Goal: Task Accomplishment & Management: Complete application form

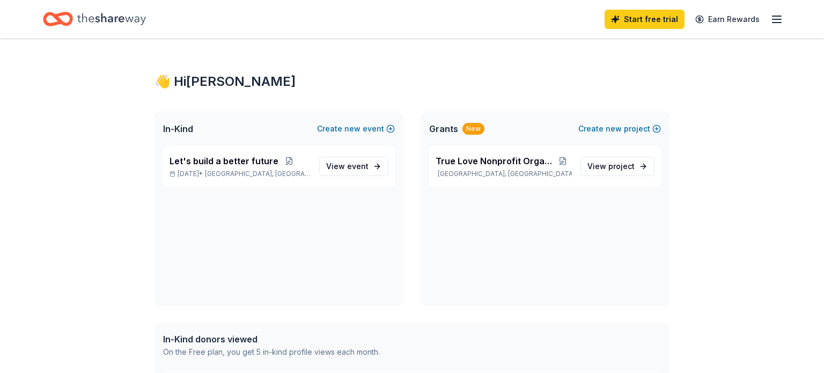
click at [239, 199] on div "Let's build a better future Sep 30, 2025 • Houston, TX View event" at bounding box center [278, 225] width 249 height 159
click at [256, 173] on span "Houston, TX" at bounding box center [258, 173] width 106 height 9
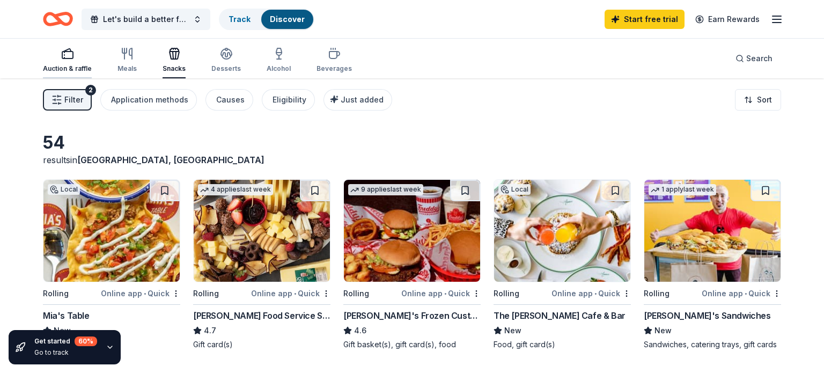
click at [65, 63] on div "Auction & raffle" at bounding box center [67, 60] width 49 height 26
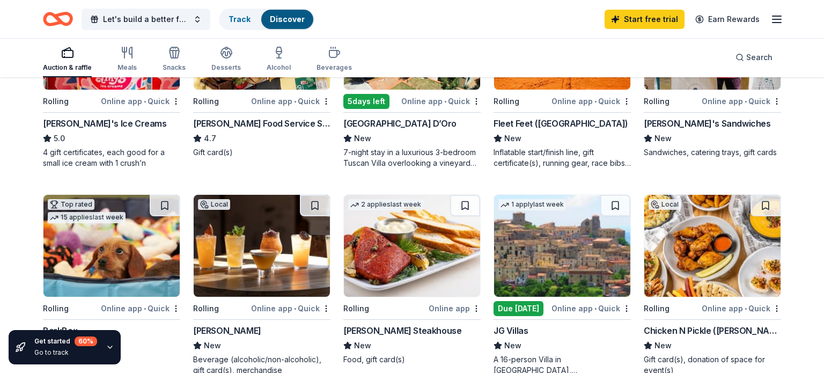
scroll to position [219, 0]
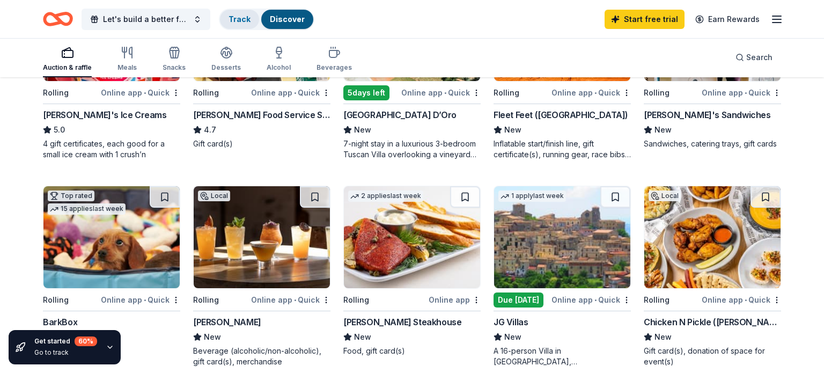
click at [240, 16] on link "Track" at bounding box center [239, 18] width 22 height 9
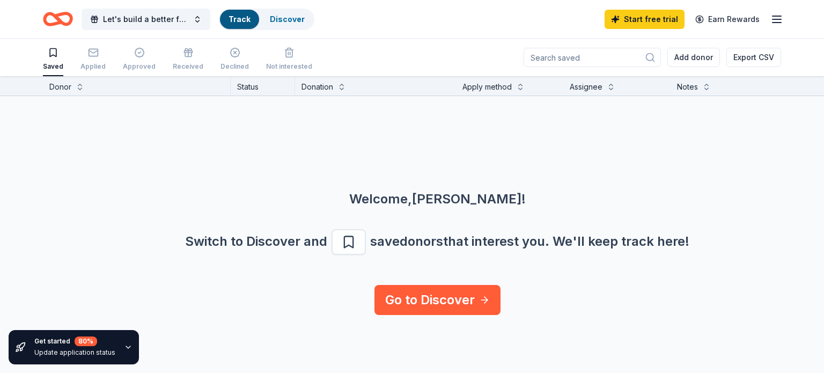
click at [772, 23] on icon "button" at bounding box center [776, 19] width 13 height 13
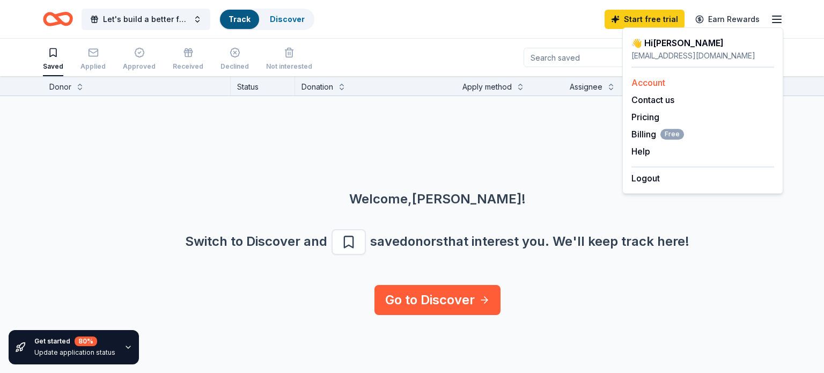
click at [644, 84] on link "Account" at bounding box center [648, 82] width 34 height 11
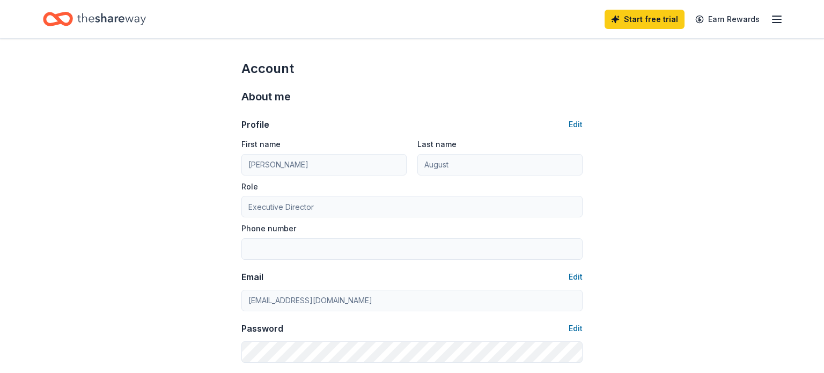
click at [775, 20] on icon "button" at bounding box center [776, 19] width 13 height 13
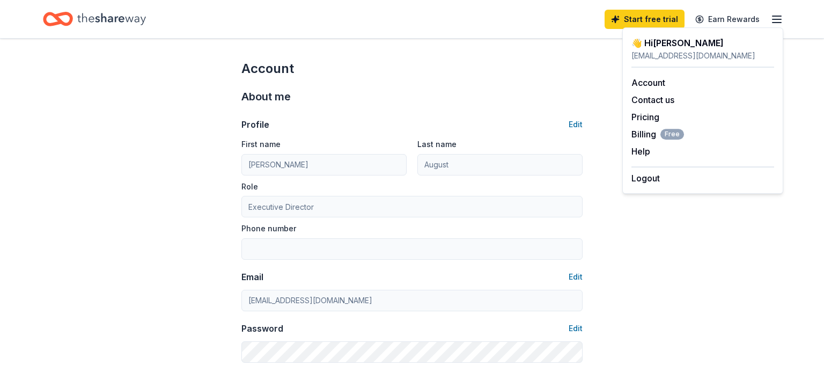
click at [538, 98] on div "About me" at bounding box center [411, 96] width 341 height 17
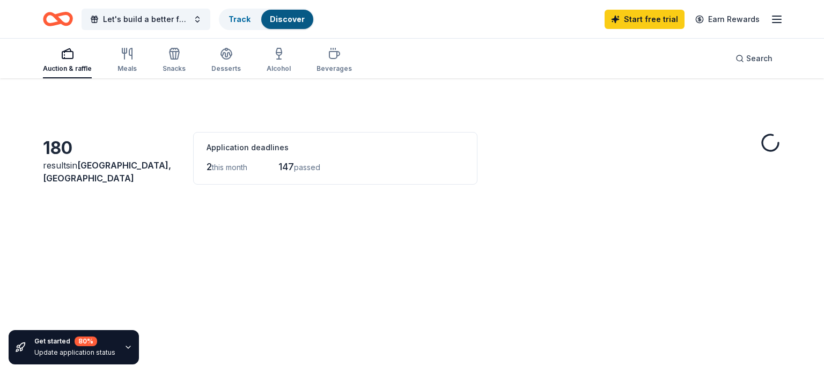
scroll to position [219, 0]
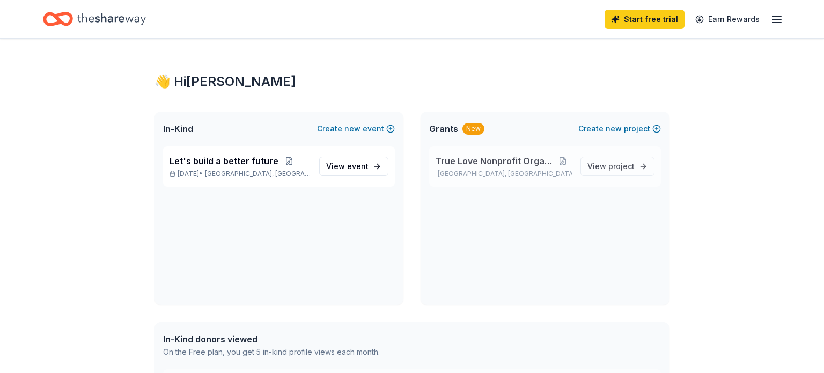
click at [545, 167] on div "True Love Nonprofit Organization Houston, TX" at bounding box center [504, 166] width 136 height 24
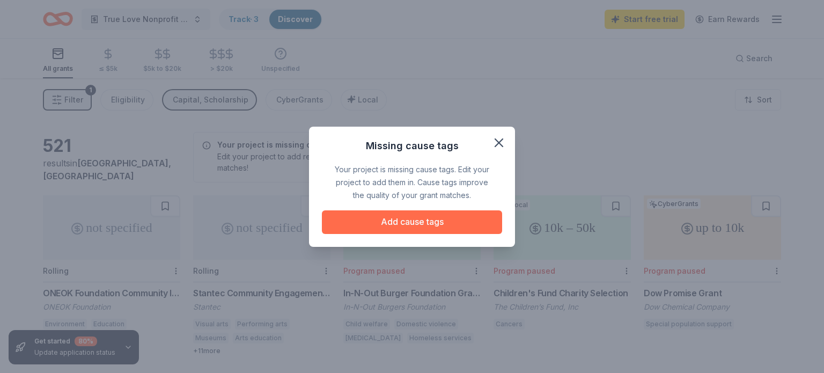
click at [406, 220] on button "Add cause tags" at bounding box center [412, 222] width 180 height 24
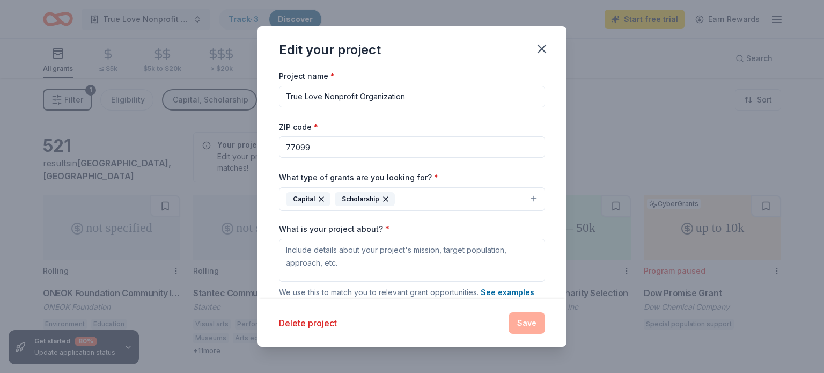
click at [531, 200] on button "Capital Scholarship" at bounding box center [412, 199] width 266 height 24
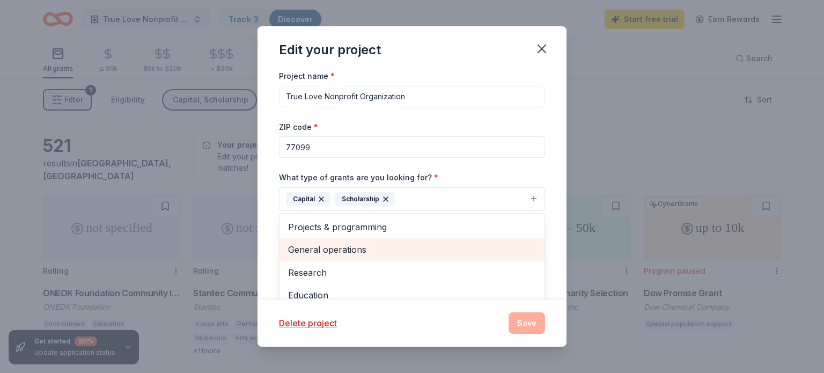
click at [404, 249] on span "General operations" at bounding box center [412, 249] width 248 height 14
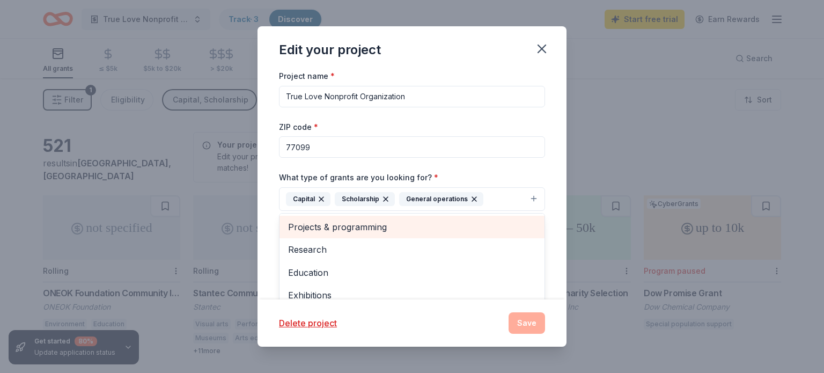
click at [367, 230] on span "Projects & programming" at bounding box center [412, 227] width 248 height 14
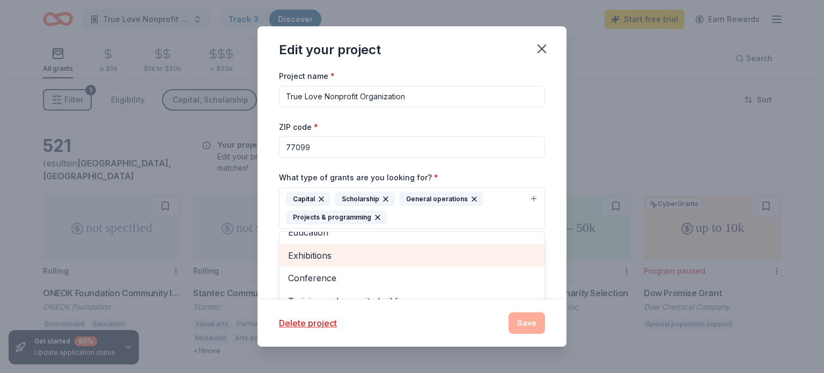
scroll to position [184, 0]
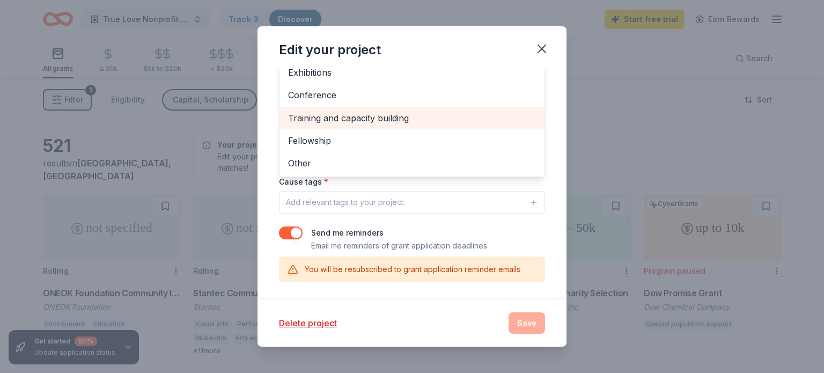
click at [352, 120] on span "Training and capacity building" at bounding box center [412, 118] width 248 height 14
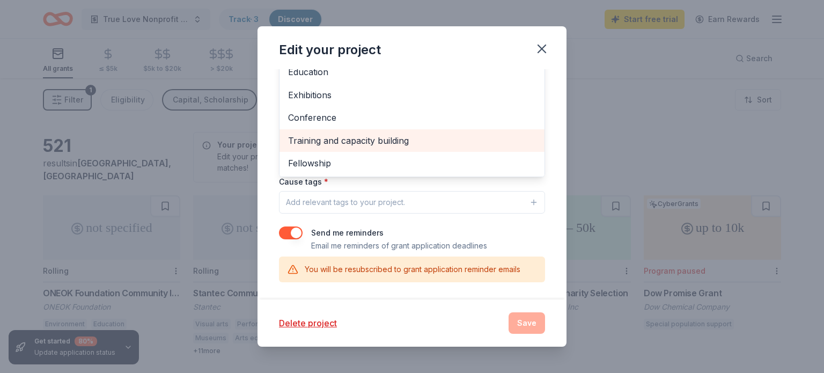
scroll to position [184, 0]
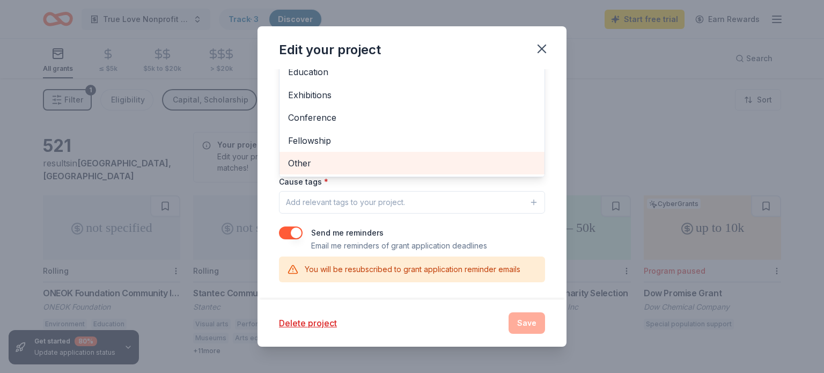
click at [307, 164] on span "Other" at bounding box center [412, 163] width 248 height 14
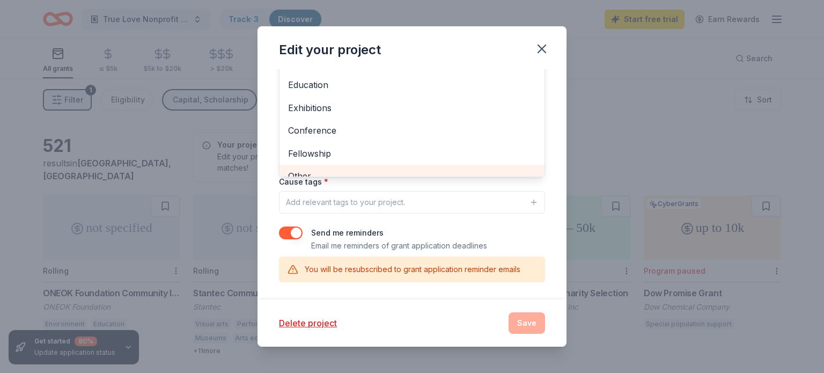
scroll to position [202, 0]
click at [545, 50] on div "Edit your project Project name * True Love Nonprofit Organization ZIP code * 77…" at bounding box center [411, 186] width 309 height 320
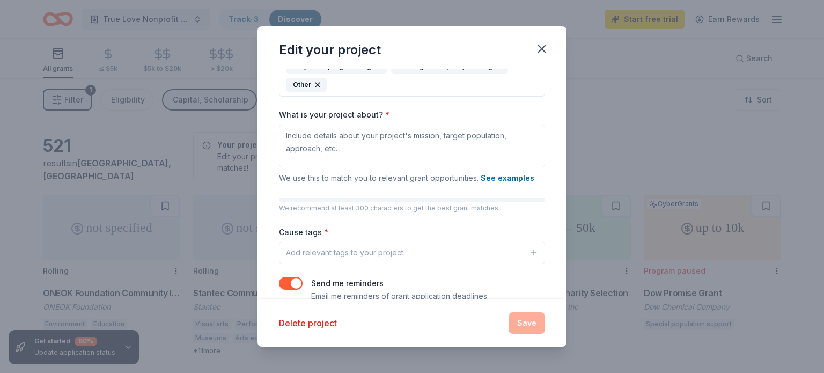
scroll to position [150, 0]
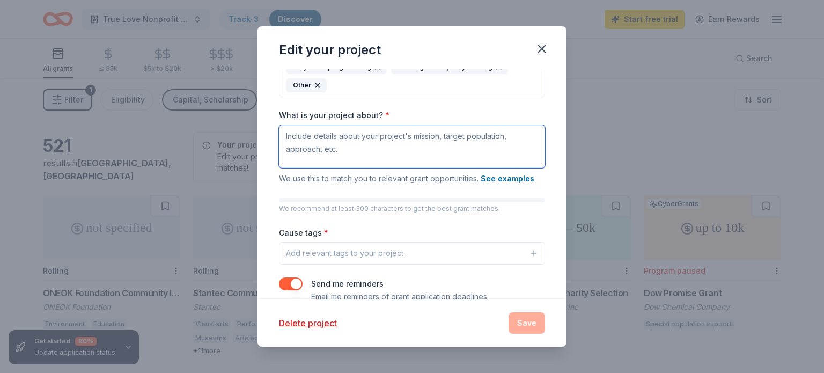
click at [449, 151] on textarea "What is your project about? *" at bounding box center [412, 146] width 266 height 43
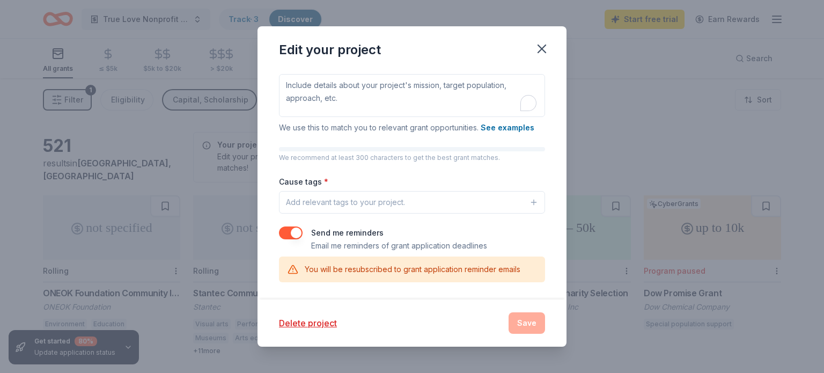
click at [530, 203] on icon "button" at bounding box center [533, 202] width 9 height 9
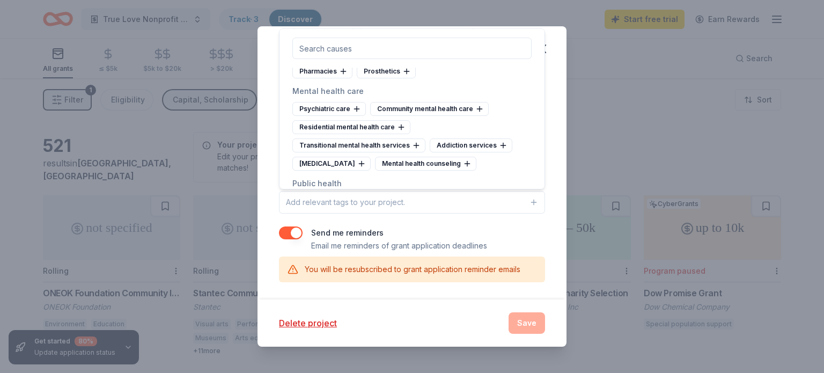
scroll to position [1908, 0]
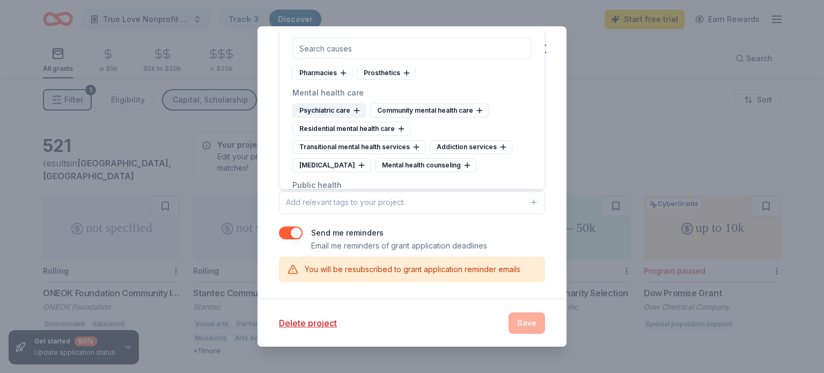
click at [353, 106] on icon at bounding box center [356, 110] width 9 height 9
click at [377, 104] on div "Community mental health care" at bounding box center [351, 111] width 119 height 14
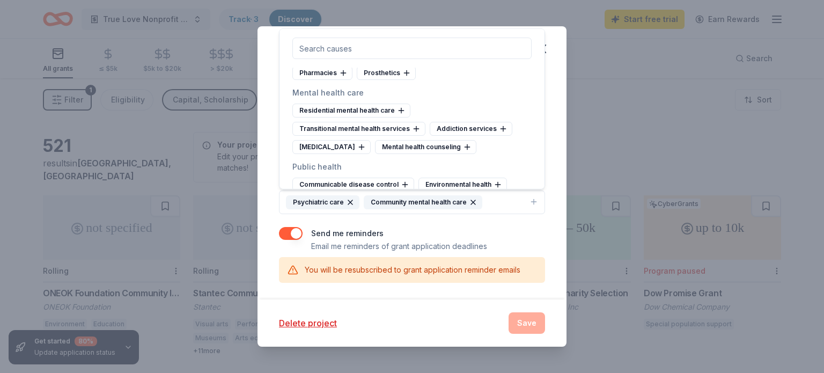
click at [377, 104] on div "Residential mental health care" at bounding box center [351, 111] width 118 height 14
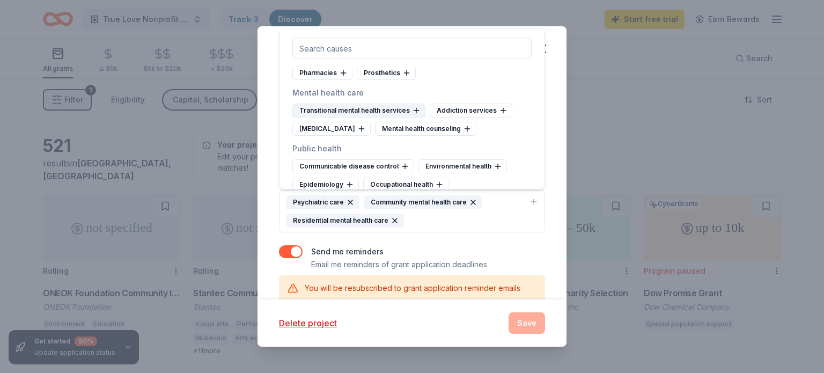
click at [392, 104] on div "Transitional mental health services" at bounding box center [358, 111] width 133 height 14
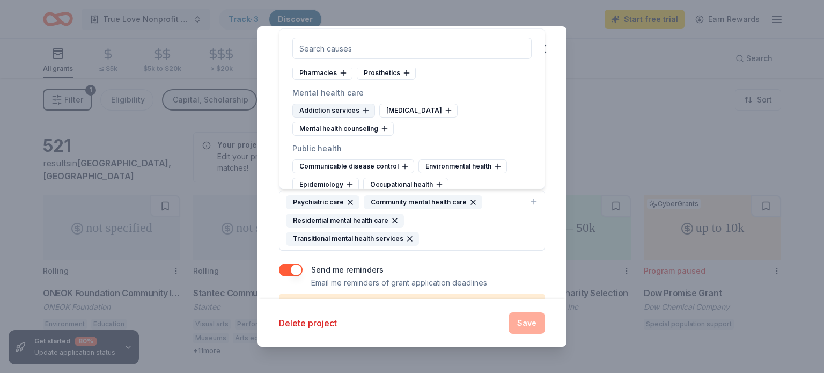
click at [350, 104] on div "Addiction services" at bounding box center [333, 111] width 83 height 14
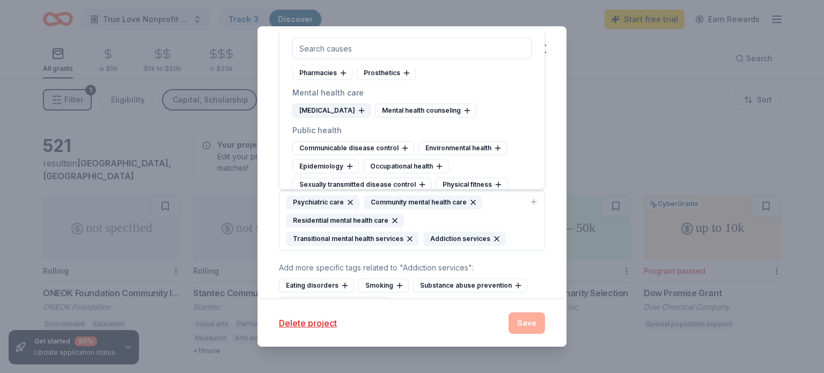
click at [352, 104] on div "Crisis intervention" at bounding box center [331, 111] width 78 height 14
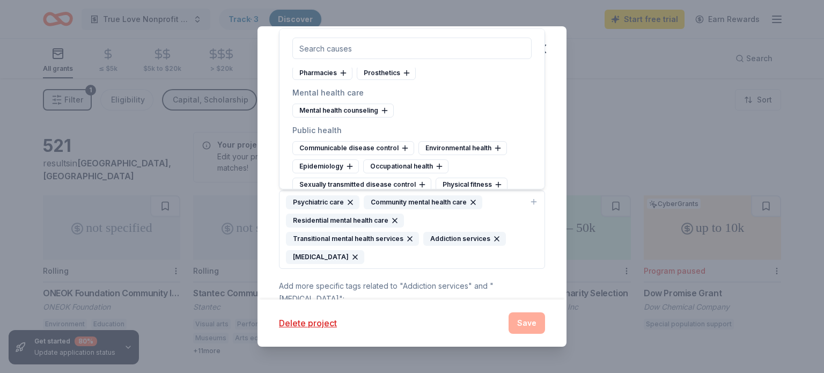
click at [352, 104] on div "Mental health counseling" at bounding box center [342, 111] width 101 height 14
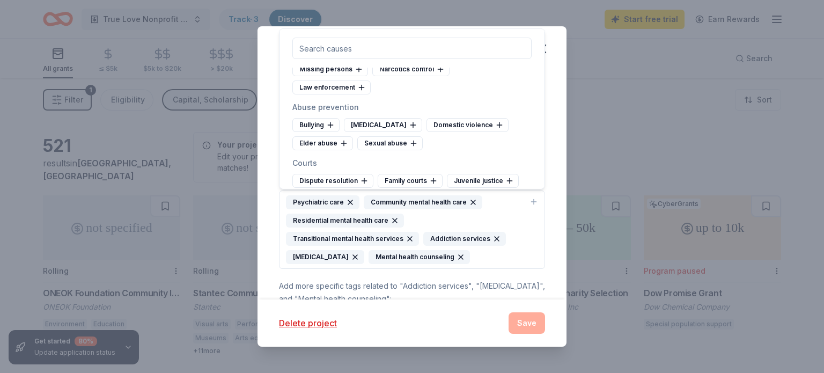
scroll to position [3300, 0]
click at [409, 120] on icon at bounding box center [413, 124] width 9 height 9
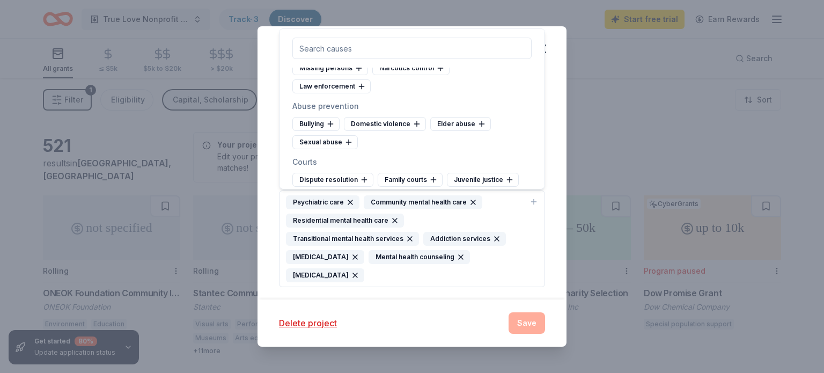
click at [389, 117] on div "Domestic violence" at bounding box center [385, 124] width 82 height 14
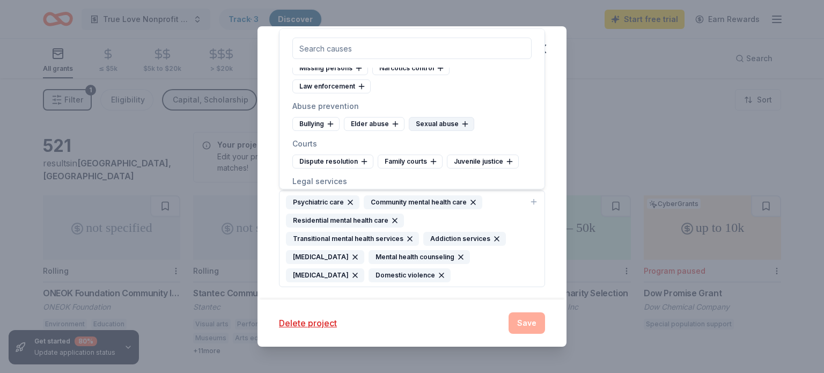
click at [445, 117] on div "Sexual abuse" at bounding box center [441, 124] width 65 height 14
click at [304, 117] on div "Bullying" at bounding box center [315, 124] width 47 height 14
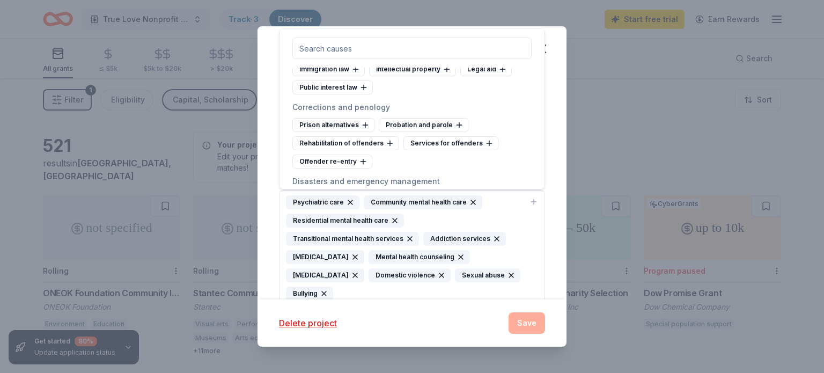
scroll to position [3450, 0]
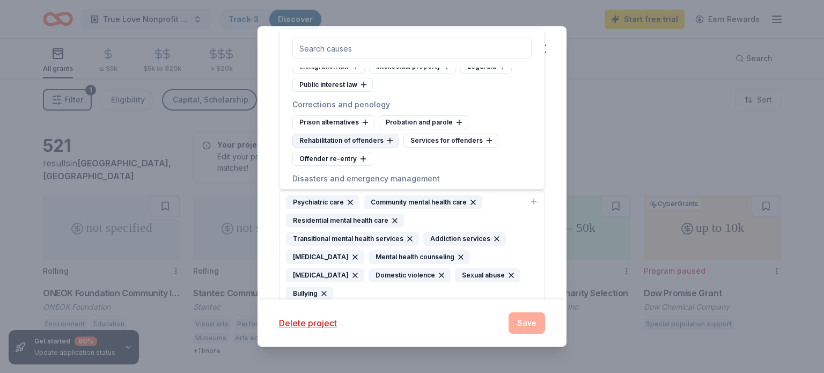
click at [380, 134] on div "Rehabilitation of offenders" at bounding box center [345, 141] width 107 height 14
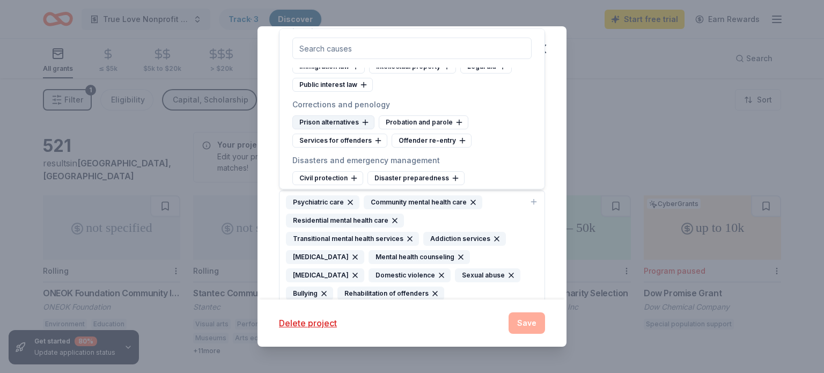
click at [364, 118] on icon at bounding box center [365, 122] width 9 height 9
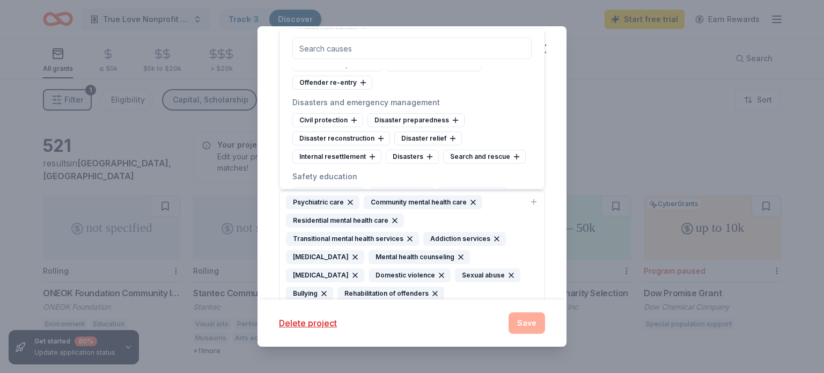
scroll to position [3512, 0]
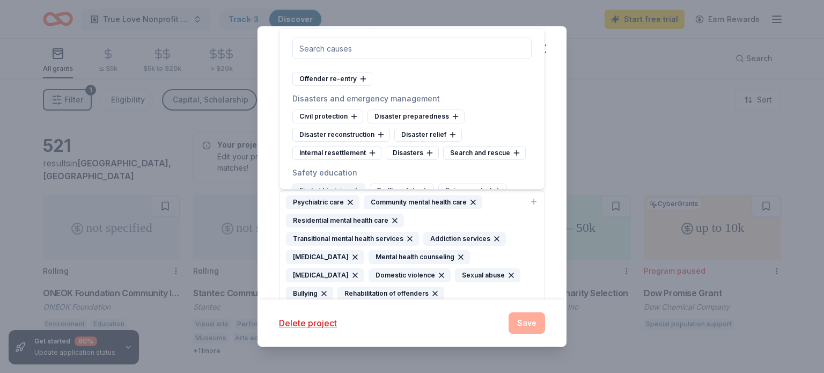
click at [330, 183] on div "First aid training" at bounding box center [328, 190] width 73 height 14
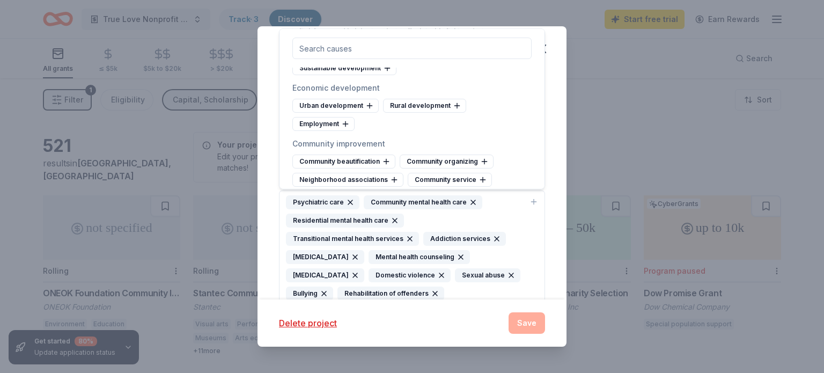
scroll to position [4179, 0]
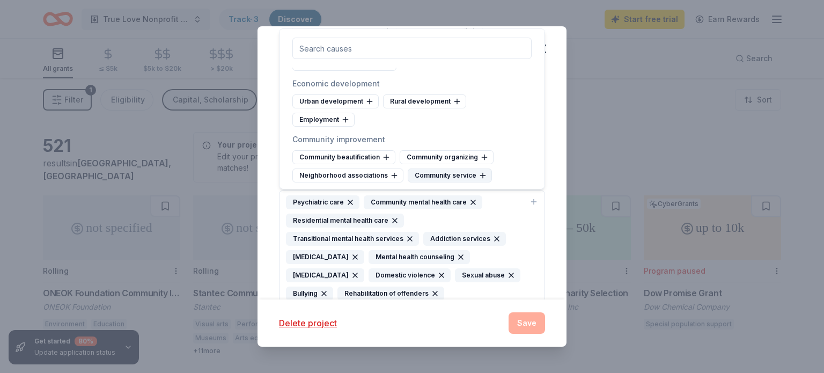
click at [447, 168] on div "Community service" at bounding box center [450, 175] width 84 height 14
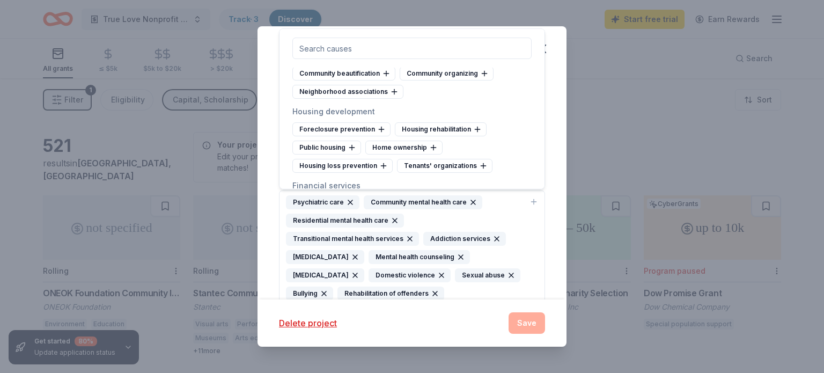
scroll to position [4263, 0]
click at [422, 122] on div "Housing rehabilitation" at bounding box center [441, 129] width 92 height 14
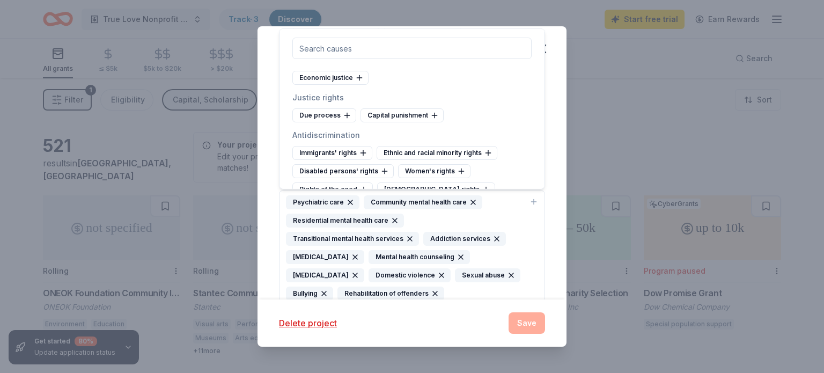
scroll to position [5297, 0]
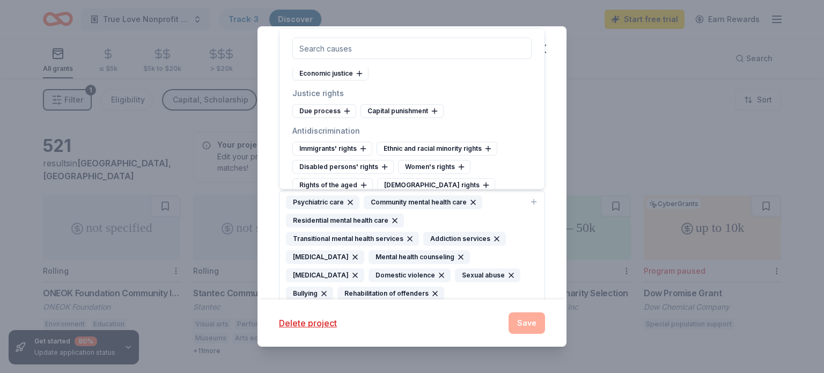
click at [381, 234] on div "Human services management" at bounding box center [350, 241] width 117 height 14
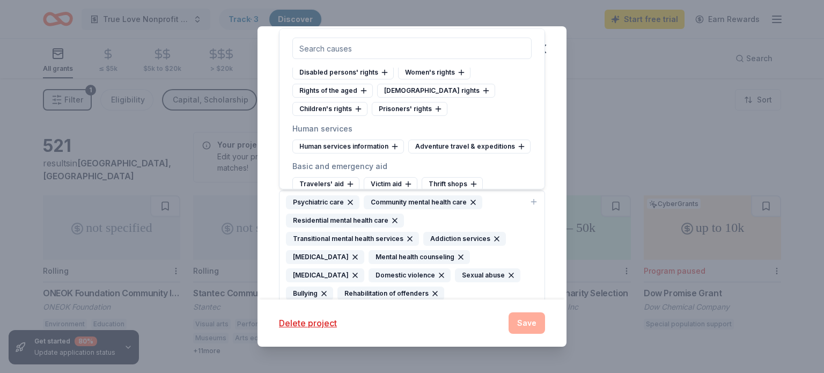
scroll to position [5387, 0]
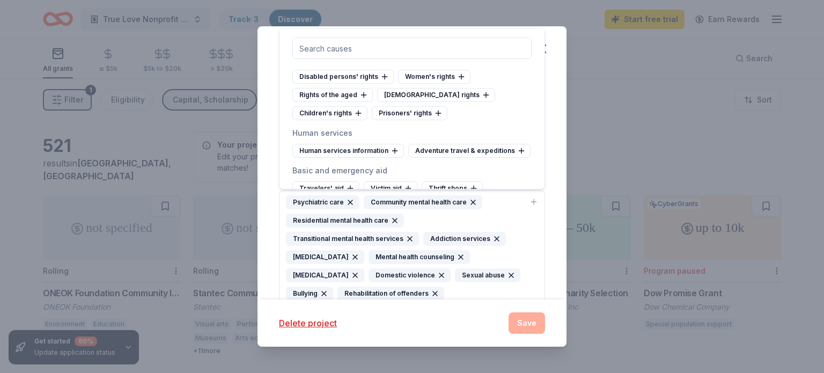
click at [349, 255] on div "Family counseling" at bounding box center [331, 262] width 79 height 14
click at [483, 237] on div "Child welfare" at bounding box center [493, 244] width 64 height 14
click at [405, 274] on div "In-home aid and personal assistance" at bounding box center [362, 281] width 140 height 14
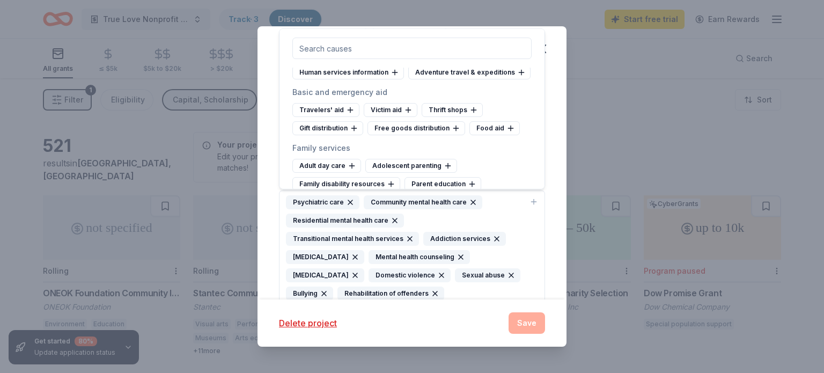
scroll to position [5468, 0]
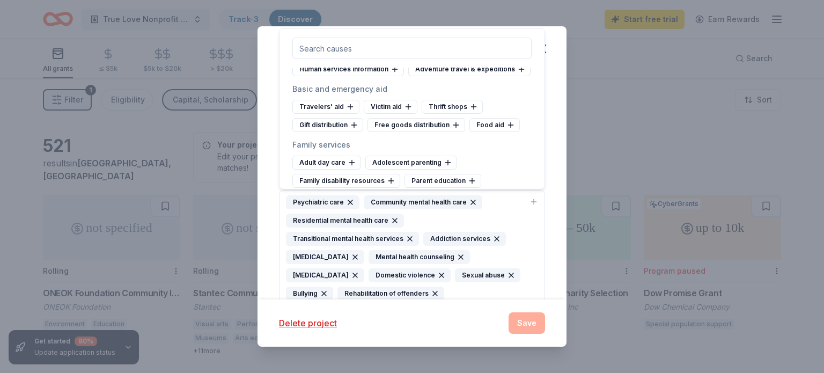
click at [319, 230] on div "Youth services" at bounding box center [327, 237] width 70 height 14
click at [442, 232] on icon at bounding box center [446, 236] width 9 height 9
click at [456, 266] on div "Community service for youth" at bounding box center [425, 273] width 114 height 14
click at [423, 266] on div "Religion for youth" at bounding box center [407, 273] width 78 height 14
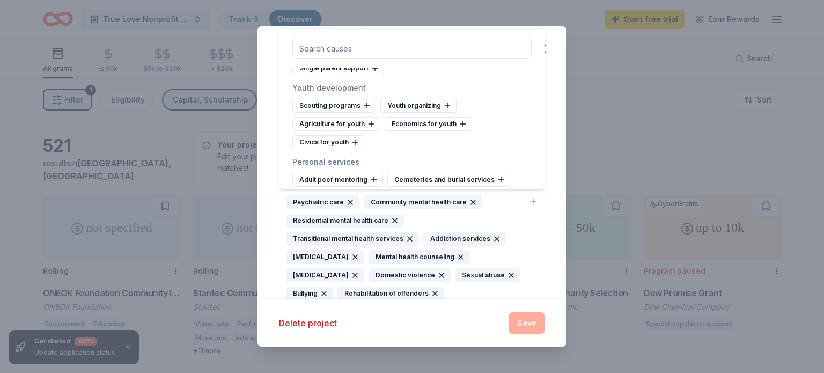
scroll to position [5599, 0]
click at [360, 247] on div "Supportive housing" at bounding box center [334, 254] width 85 height 14
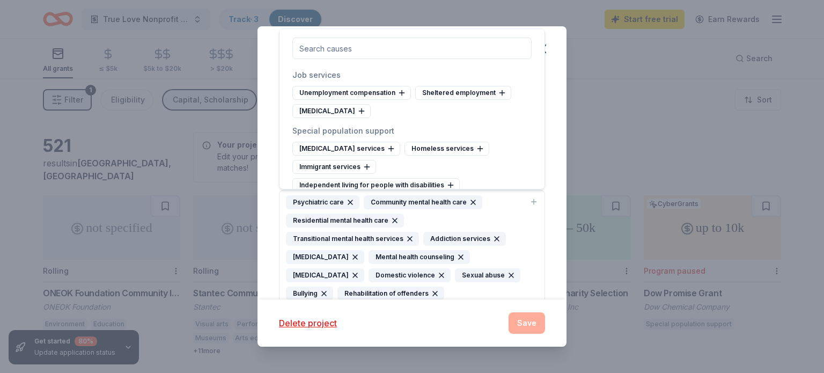
scroll to position [5816, 0]
click at [528, 325] on div "Delete project Save" at bounding box center [412, 322] width 266 height 21
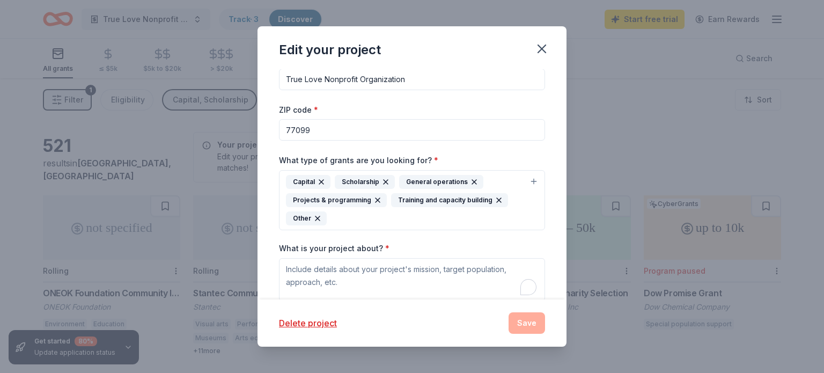
scroll to position [0, 0]
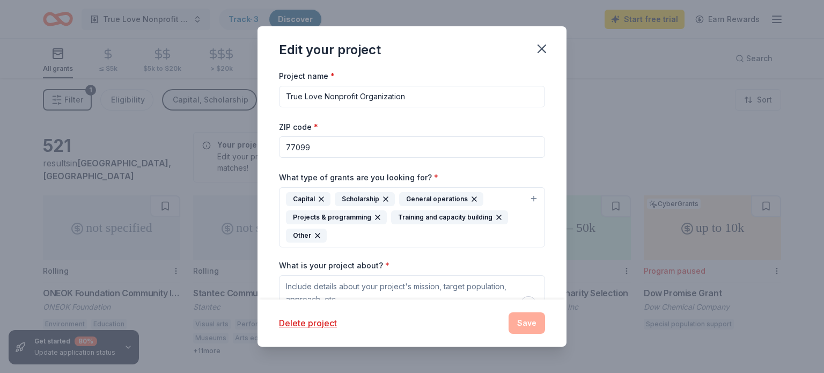
click at [418, 139] on input "77099" at bounding box center [412, 146] width 266 height 21
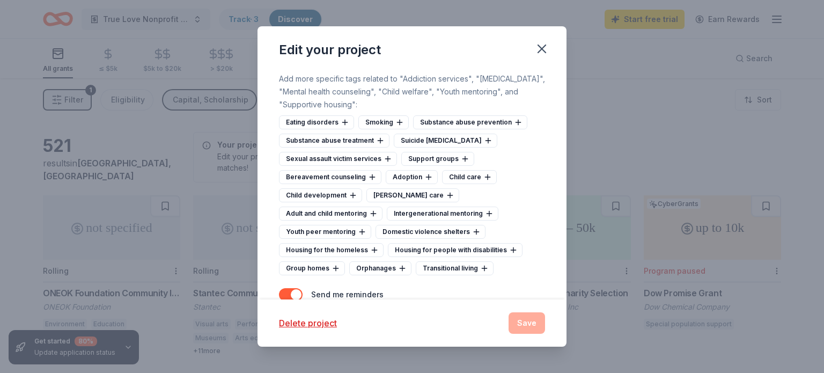
scroll to position [577, 0]
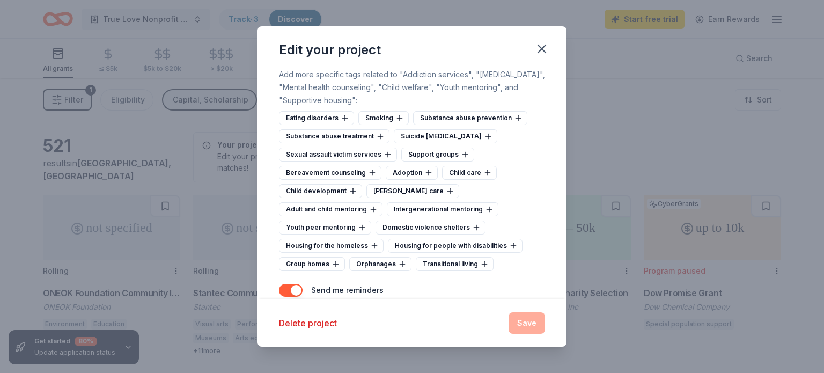
type input "77096"
click at [414, 117] on div "Substance abuse prevention" at bounding box center [470, 118] width 114 height 14
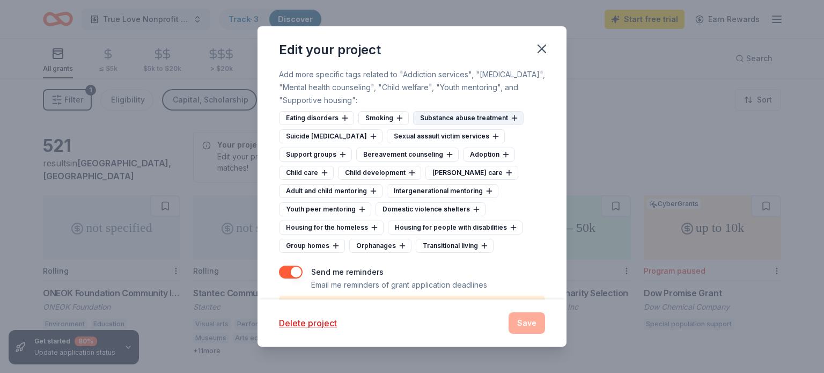
click at [452, 118] on div "Substance abuse treatment" at bounding box center [468, 118] width 110 height 14
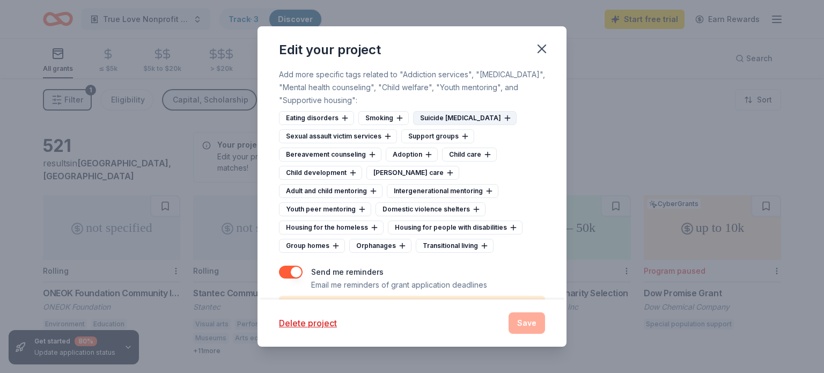
click at [447, 118] on div "Suicide crisis intervention" at bounding box center [465, 118] width 104 height 14
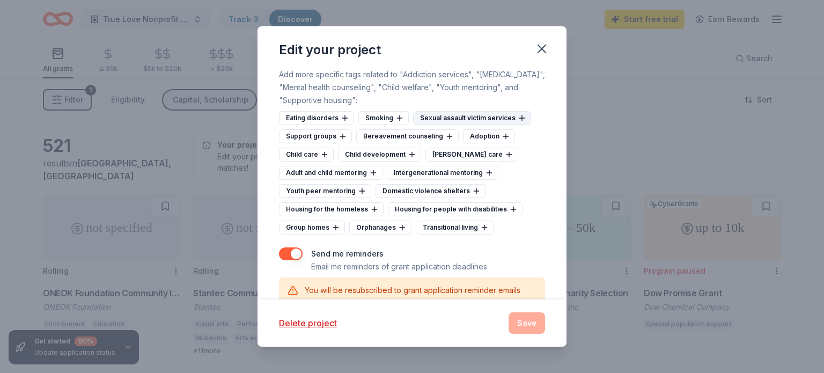
click at [461, 117] on div "Sexual assault victim services" at bounding box center [472, 118] width 118 height 14
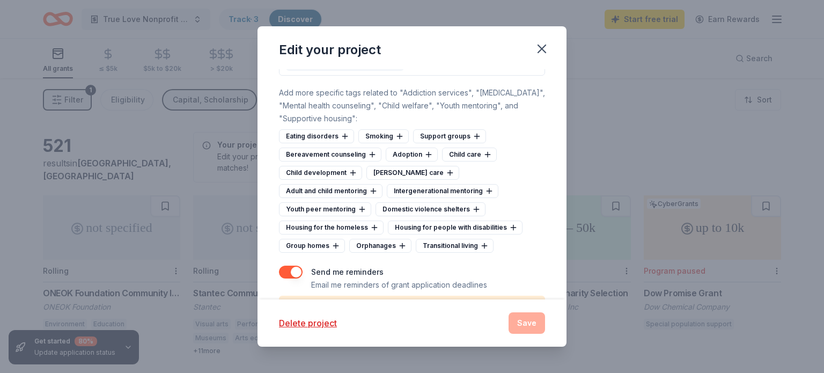
scroll to position [614, 0]
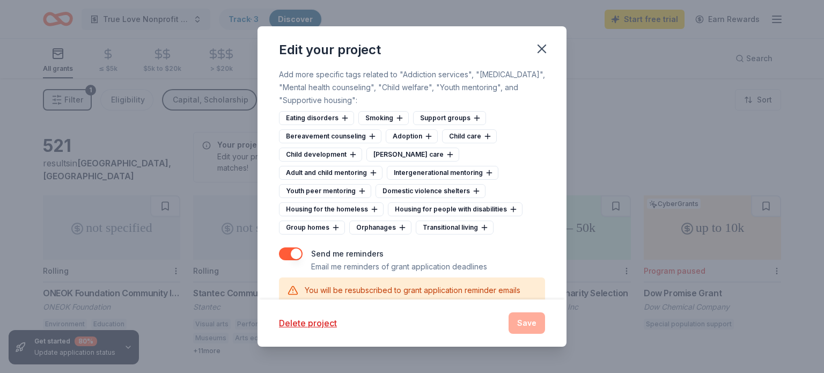
click at [461, 117] on div "Support groups" at bounding box center [449, 118] width 73 height 14
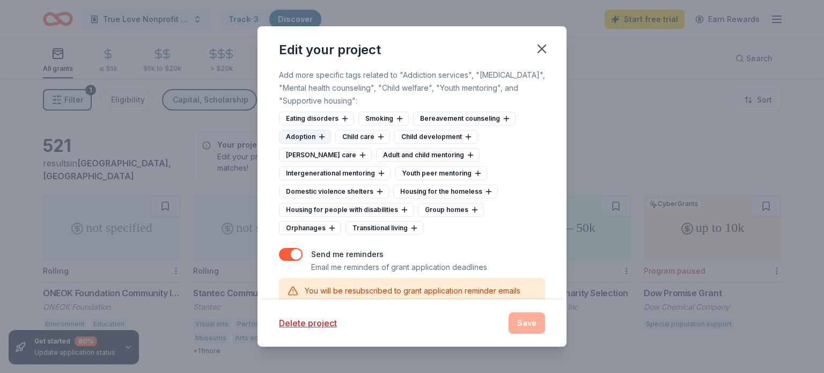
click at [315, 135] on div "Adoption" at bounding box center [305, 137] width 52 height 14
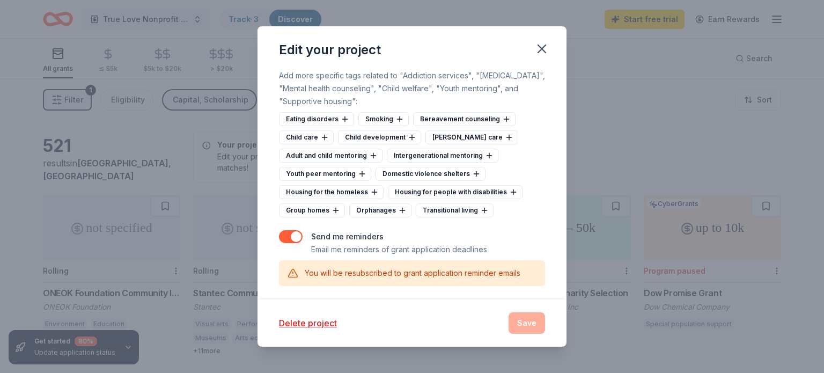
click at [315, 135] on div "Child care" at bounding box center [306, 137] width 55 height 14
click at [315, 135] on div "Child development" at bounding box center [320, 137] width 83 height 14
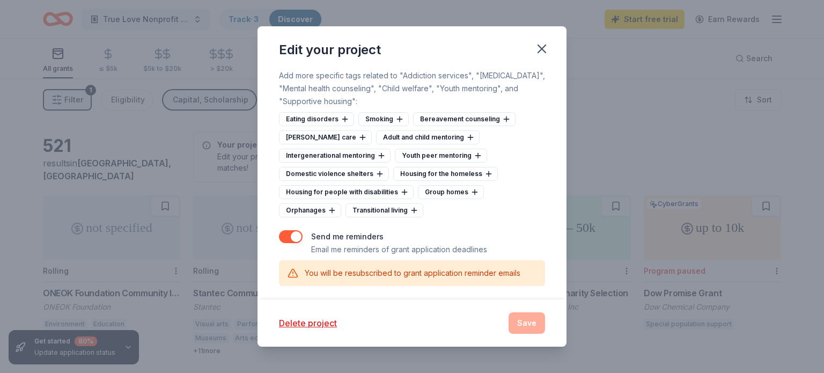
click at [315, 135] on div "Foster care" at bounding box center [325, 137] width 93 height 14
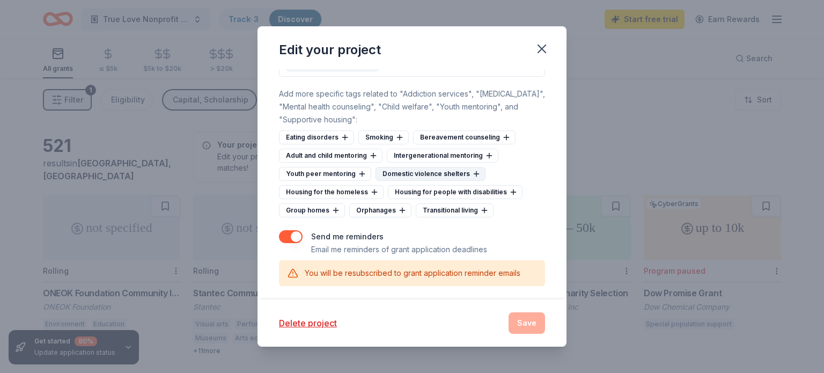
click at [426, 170] on div "Domestic violence shelters" at bounding box center [430, 174] width 110 height 14
click at [444, 186] on div "Group homes" at bounding box center [451, 192] width 66 height 14
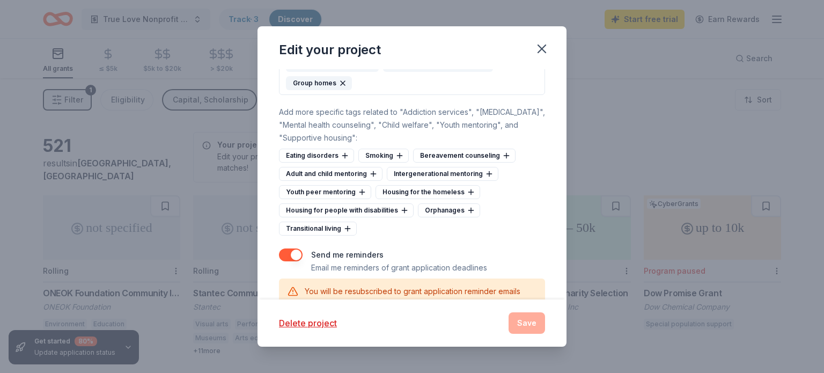
click at [444, 203] on div "Orphanages" at bounding box center [449, 210] width 62 height 14
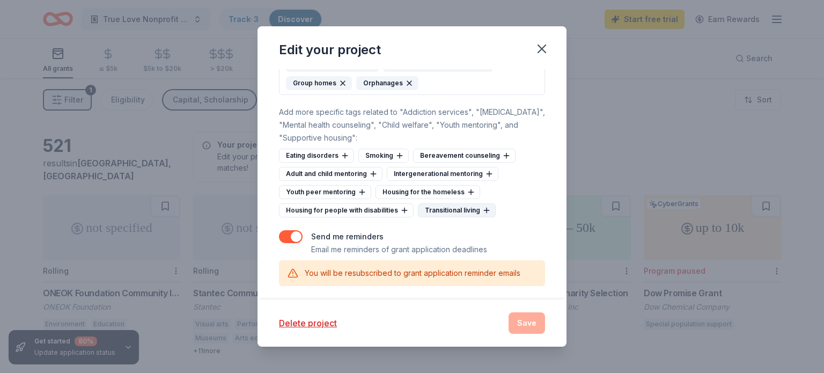
click at [457, 210] on div "Transitional living" at bounding box center [457, 210] width 78 height 14
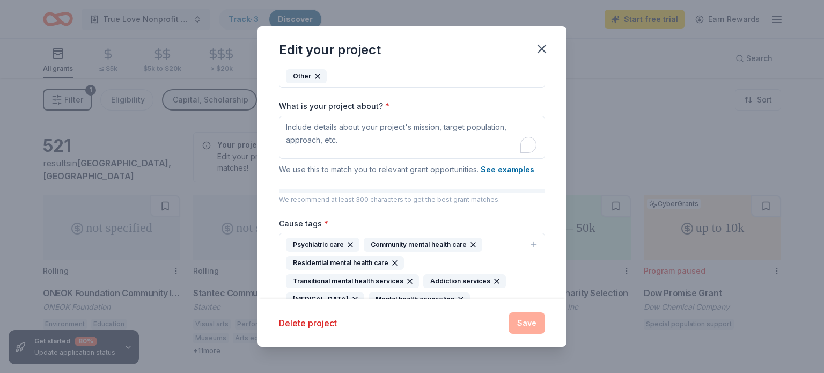
scroll to position [159, 0]
click at [446, 197] on p "We recommend at least 300 characters to get the best grant matches." at bounding box center [412, 200] width 266 height 9
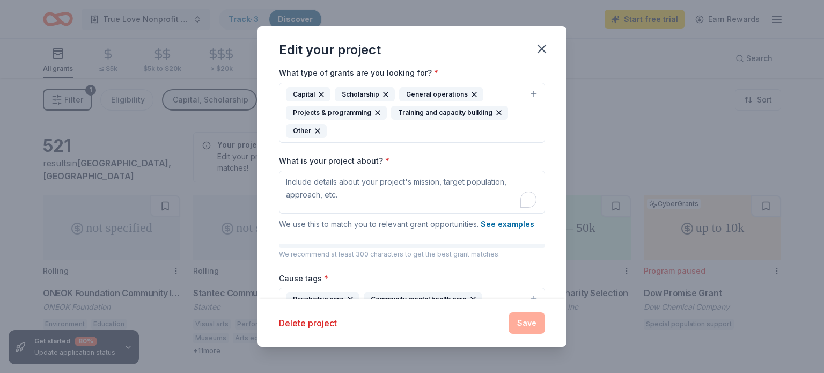
scroll to position [105, 0]
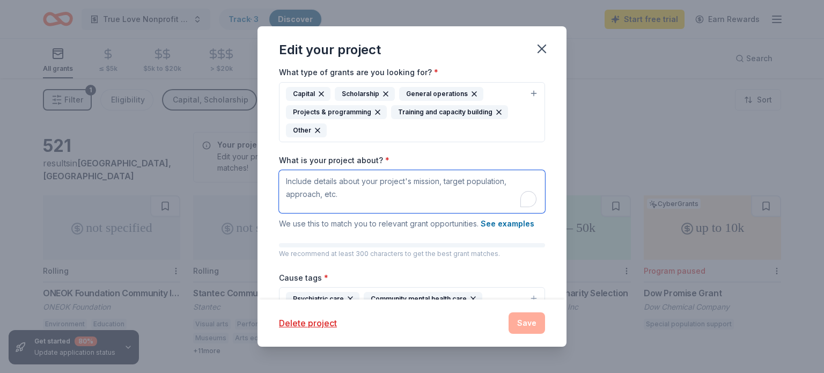
click at [446, 197] on textarea "What is your project about? *" at bounding box center [412, 191] width 266 height 43
click at [379, 192] on textarea "What is your project about? *" at bounding box center [412, 191] width 266 height 43
paste textarea "Mission: Is to nurture healing, inspire hope, and empower children to thrive th…"
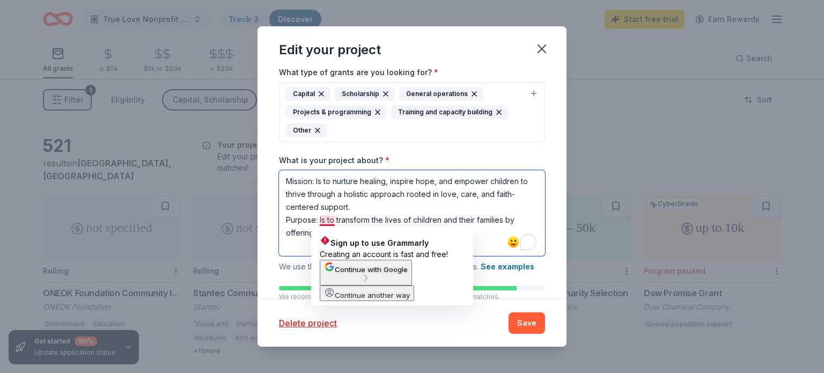
click at [326, 223] on textarea "Mission: Is to nurture healing, inspire hope, and empower children to thrive th…" at bounding box center [412, 213] width 266 height 86
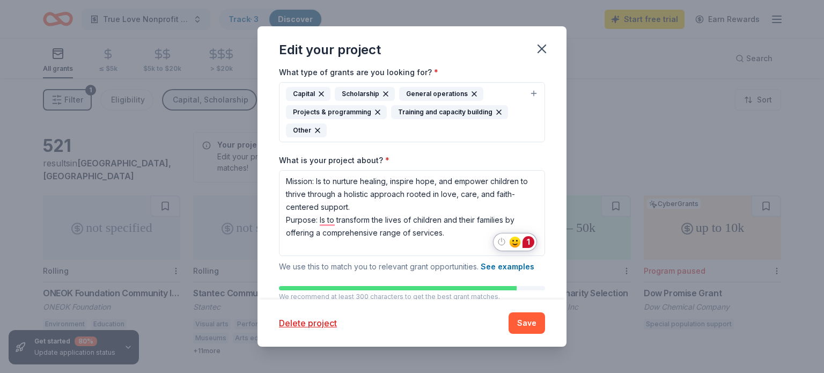
click at [528, 244] on div "1" at bounding box center [528, 242] width 12 height 12
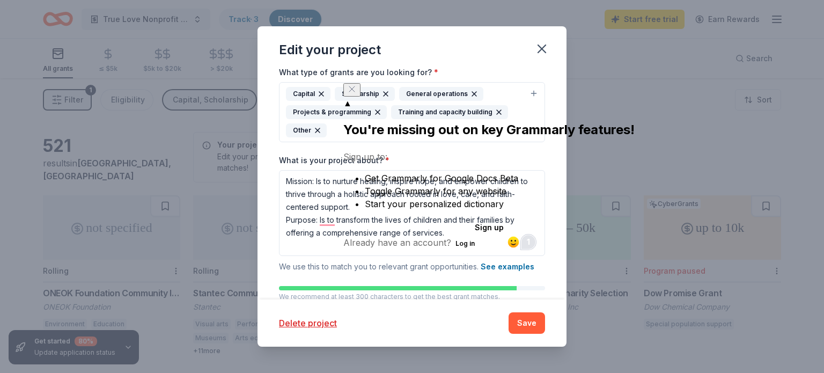
click at [356, 93] on icon "Close" at bounding box center [352, 89] width 9 height 9
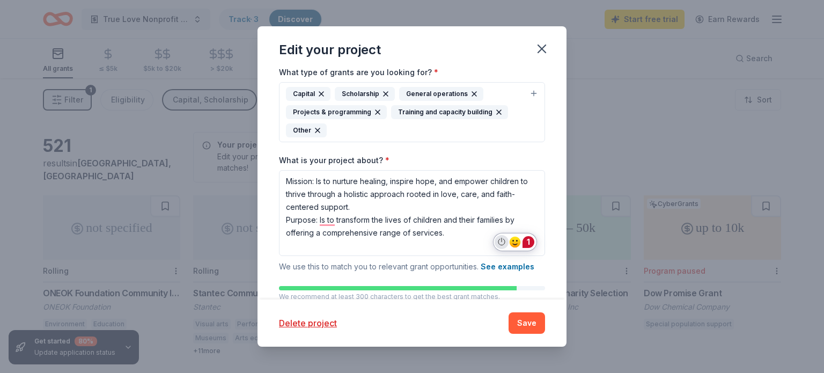
click at [502, 240] on icon "Turn off Grammarly on this website" at bounding box center [502, 242] width 8 height 8
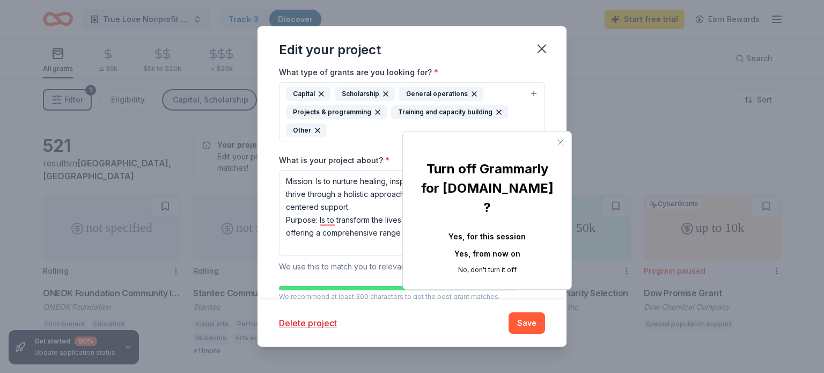
click at [490, 245] on button "Yes, from now on" at bounding box center [487, 253] width 134 height 17
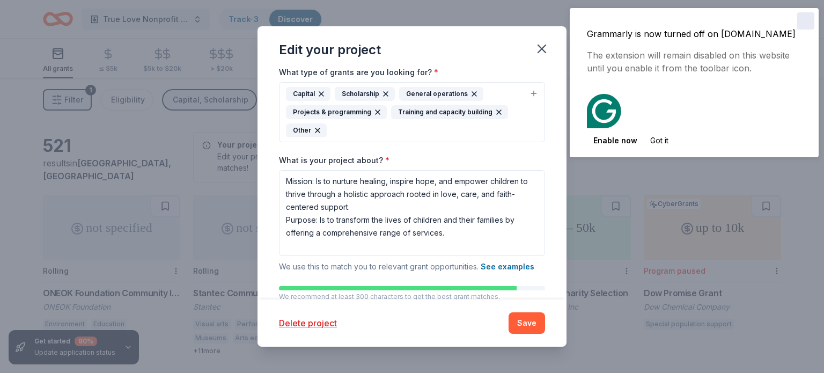
click at [805, 19] on div "Close" at bounding box center [805, 20] width 17 height 17
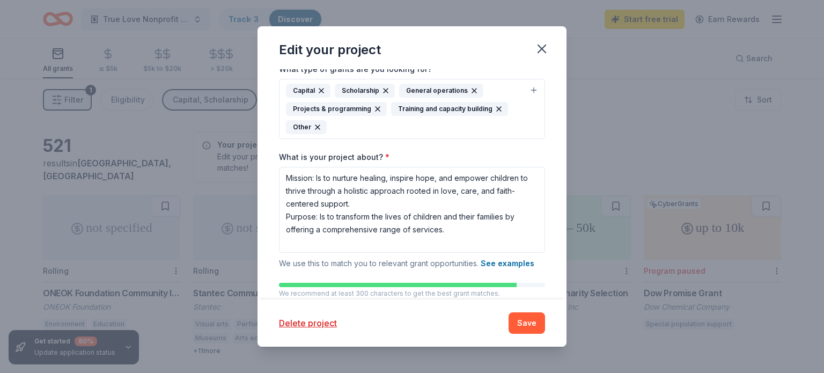
scroll to position [109, 0]
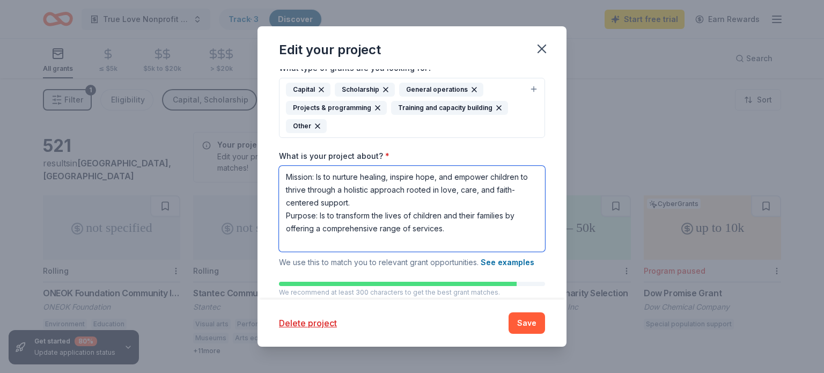
click at [457, 232] on textarea "Mission: Is to nurture healing, inspire hope, and empower children to thrive th…" at bounding box center [412, 209] width 266 height 86
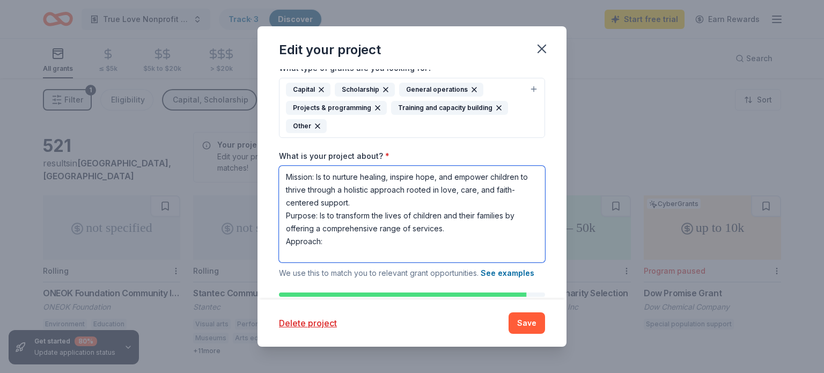
paste textarea "Youth Services Supervised visitation services Battering Intervention and Preven…"
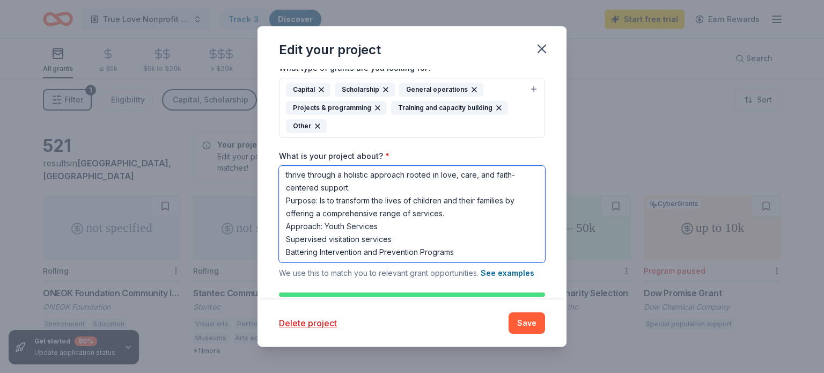
scroll to position [13, 0]
click at [324, 227] on textarea "Mission: Is to nurture healing, inspire hope, and empower children to thrive th…" at bounding box center [412, 214] width 266 height 97
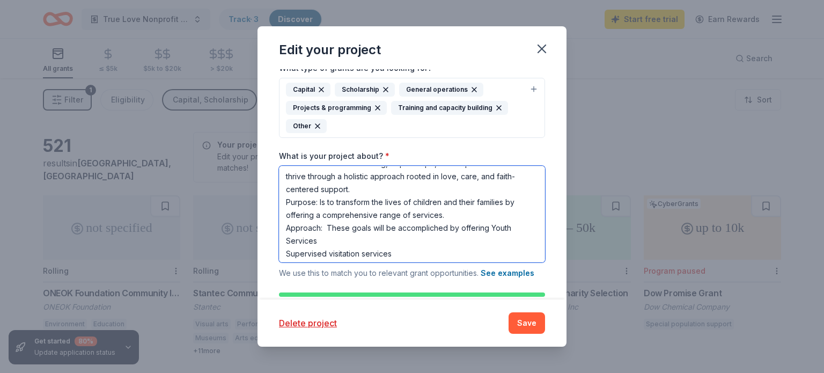
click at [287, 253] on textarea "Mission: Is to nurture healing, inspire hope, and empower children to thrive th…" at bounding box center [412, 214] width 266 height 97
click at [284, 255] on textarea "Mission: Is to nurture healing, inspire hope, and empower children to thrive th…" at bounding box center [412, 214] width 266 height 97
click at [285, 254] on textarea "Mission: Is to nurture healing, inspire hope, and empower children to thrive th…" at bounding box center [412, 214] width 266 height 97
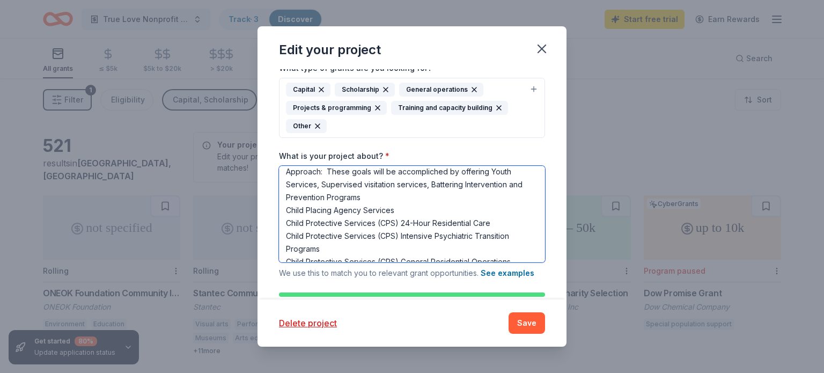
scroll to position [69, 0]
click at [282, 209] on textarea "Mission: Is to nurture healing, inspire hope, and empower children to thrive th…" at bounding box center [412, 214] width 266 height 97
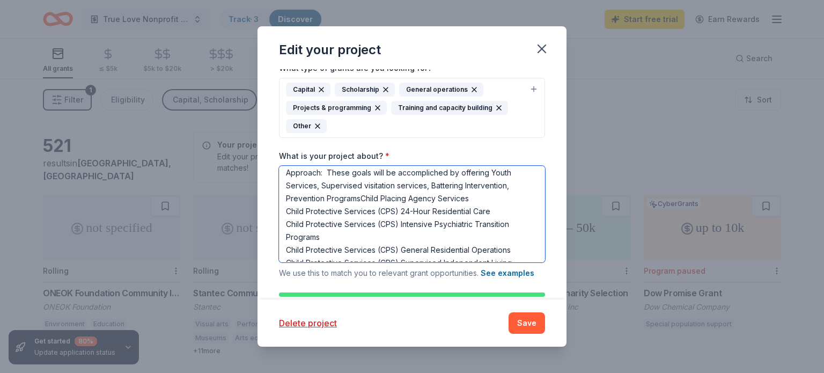
scroll to position [56, 0]
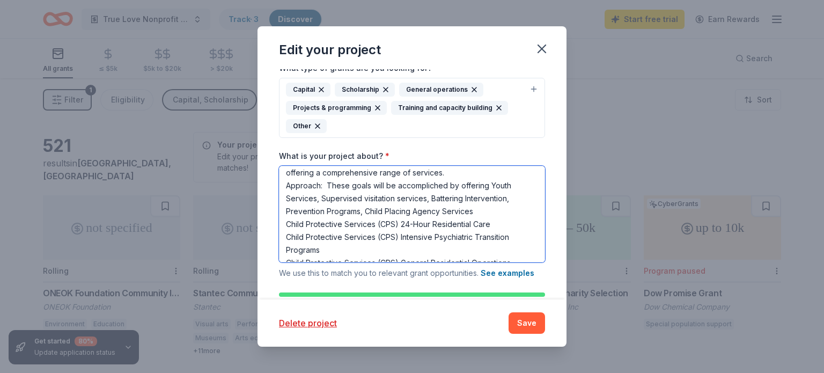
click at [285, 225] on textarea "Mission: Is to nurture healing, inspire hope, and empower children to thrive th…" at bounding box center [412, 214] width 266 height 97
click at [287, 228] on textarea "Mission: Is to nurture healing, inspire hope, and empower children to thrive th…" at bounding box center [412, 214] width 266 height 97
click at [288, 237] on textarea "Mission: Is to nurture healing, inspire hope, and empower children to thrive th…" at bounding box center [412, 214] width 266 height 97
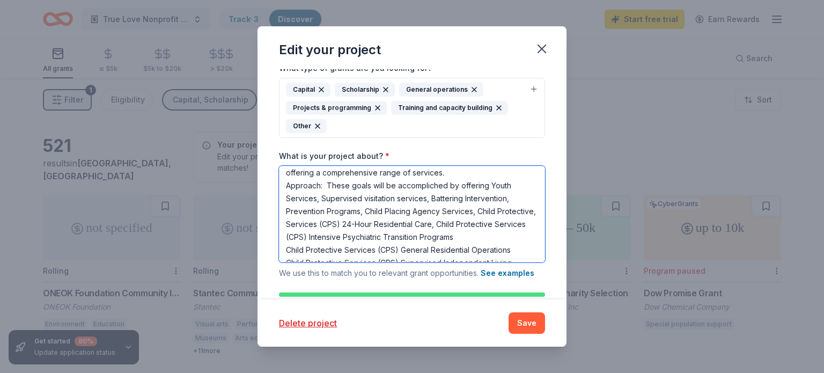
click at [287, 235] on textarea "Mission: Is to nurture healing, inspire hope, and empower children to thrive th…" at bounding box center [412, 214] width 266 height 97
click at [287, 236] on textarea "Mission: Is to nurture healing, inspire hope, and empower children to thrive th…" at bounding box center [412, 214] width 266 height 97
click at [286, 247] on textarea "Mission: Is to nurture healing, inspire hope, and empower children to thrive th…" at bounding box center [412, 214] width 266 height 97
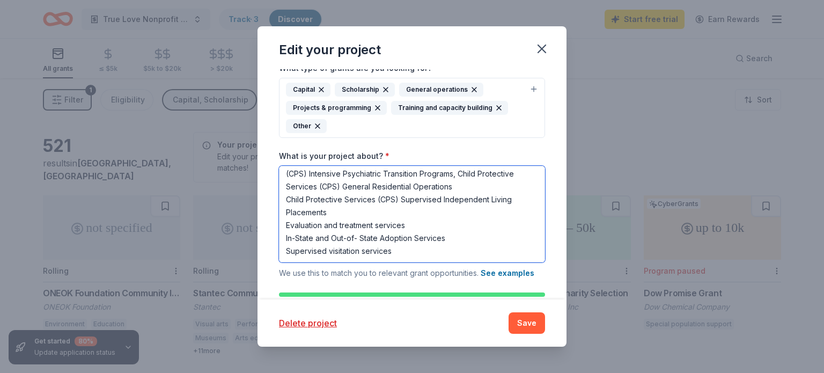
scroll to position [124, 0]
click at [289, 194] on textarea "Mission: Is to nurture healing, inspire hope, and empower children to thrive th…" at bounding box center [412, 214] width 266 height 97
click at [286, 220] on textarea "Mission: Is to nurture healing, inspire hope, and empower children to thrive th…" at bounding box center [412, 214] width 266 height 97
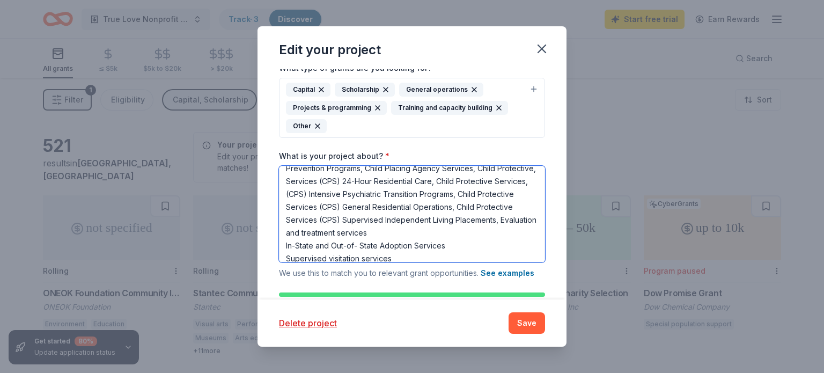
click at [285, 245] on textarea "Mission: Is to nurture healing, inspire hope, and empower children to thrive th…" at bounding box center [412, 214] width 266 height 97
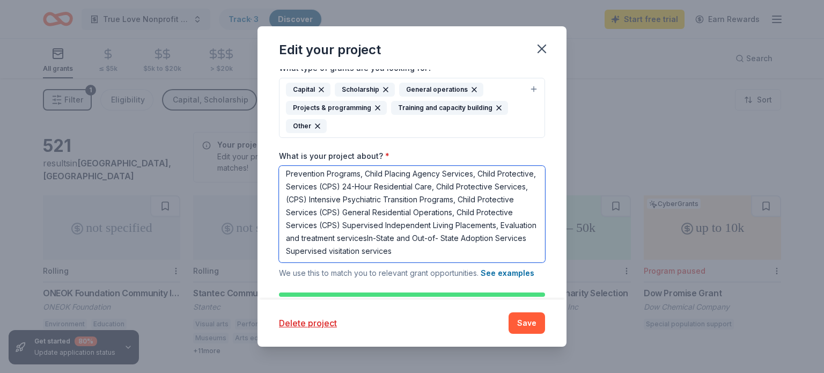
scroll to position [86, 0]
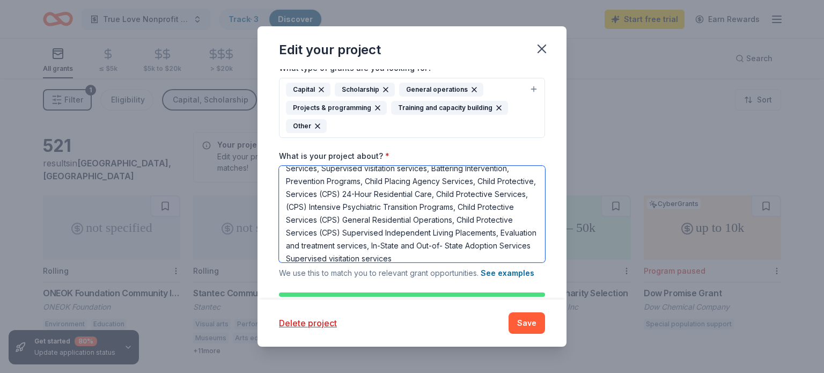
click at [287, 255] on textarea "Mission: Is to nurture healing, inspire hope, and empower children to thrive th…" at bounding box center [412, 214] width 266 height 97
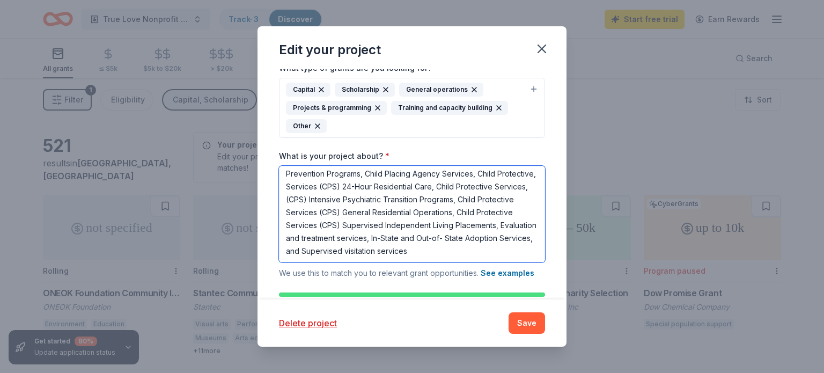
click at [318, 252] on textarea "Mission: Is to nurture healing, inspire hope, and empower children to thrive th…" at bounding box center [412, 214] width 266 height 97
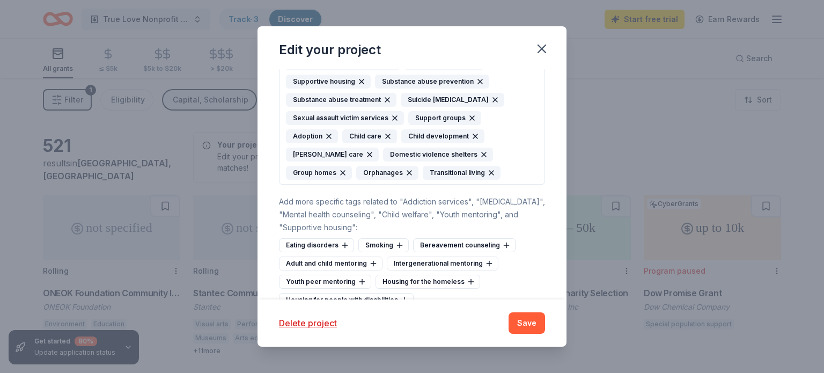
scroll to position [684, 0]
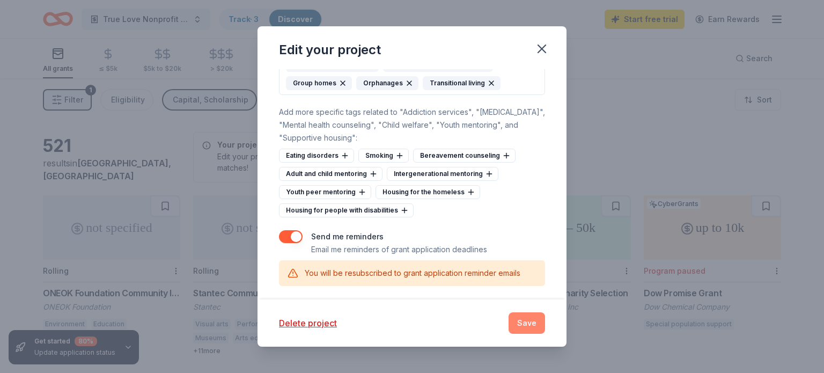
type textarea "Mission: Is to nurture healing, inspire hope, and empower children to thrive th…"
click at [526, 328] on button "Save" at bounding box center [526, 322] width 36 height 21
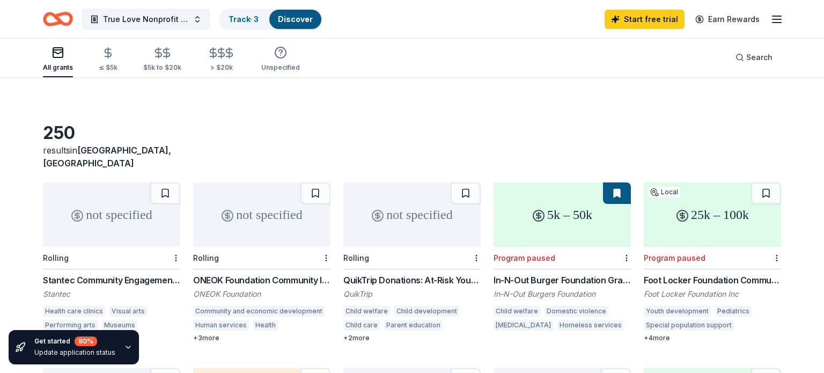
scroll to position [13, 0]
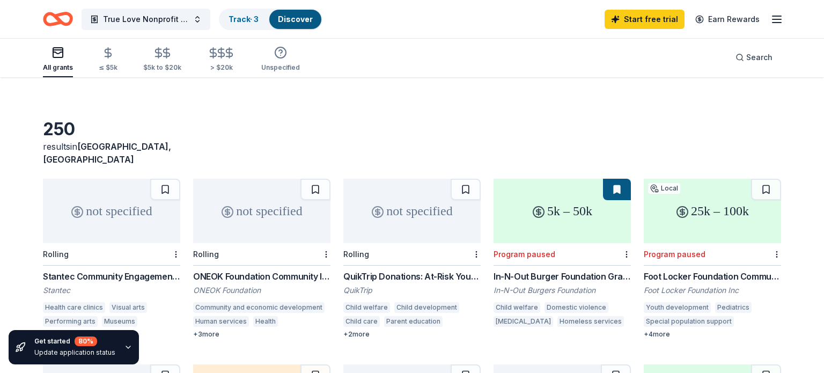
click at [617, 181] on button at bounding box center [617, 189] width 28 height 21
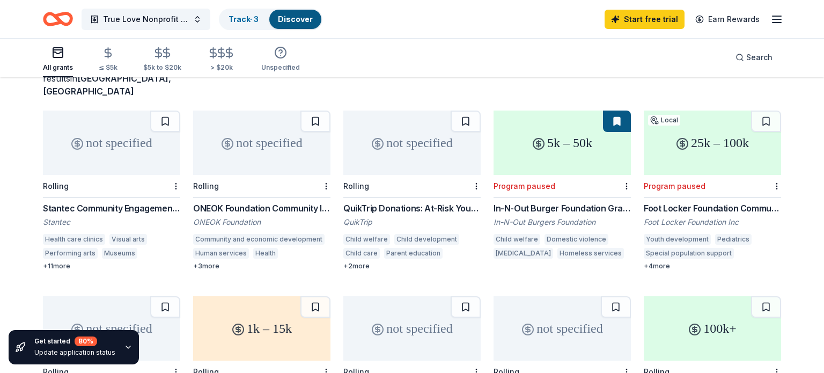
scroll to position [84, 0]
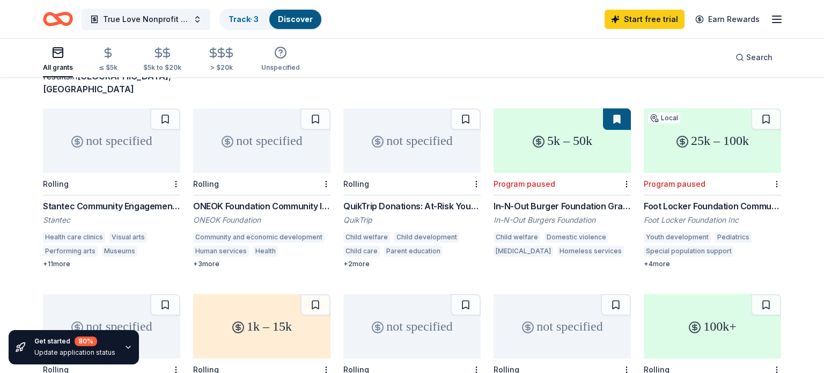
click at [286, 200] on div "ONEOK Foundation Community Investments Grants" at bounding box center [261, 206] width 137 height 13
click at [406, 200] on div "QuikTrip Donations: At-Risk Youth and Early Childhood Education" at bounding box center [411, 206] width 137 height 13
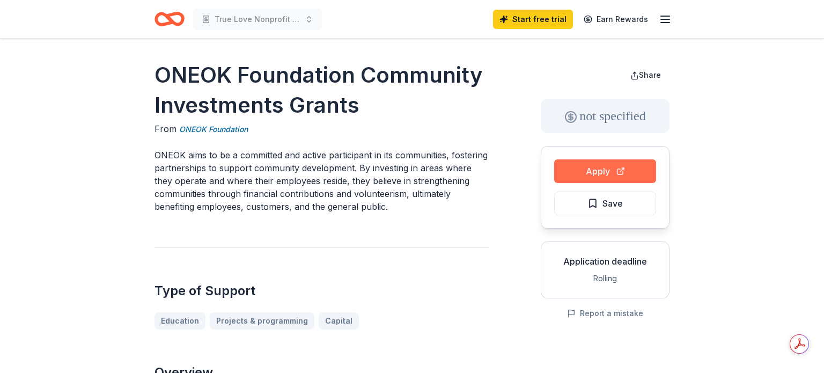
click at [614, 168] on button "Apply" at bounding box center [605, 171] width 102 height 24
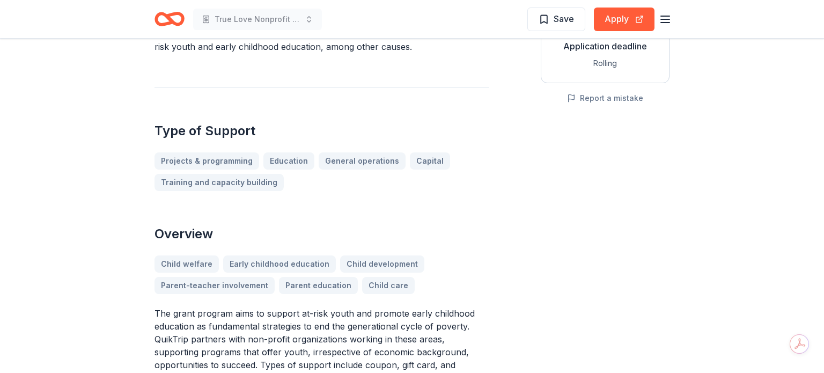
scroll to position [216, 0]
click at [406, 189] on div "Projects & programming Education General operations Capital Training and capaci…" at bounding box center [321, 171] width 335 height 39
click at [614, 29] on button "Apply" at bounding box center [624, 20] width 61 height 24
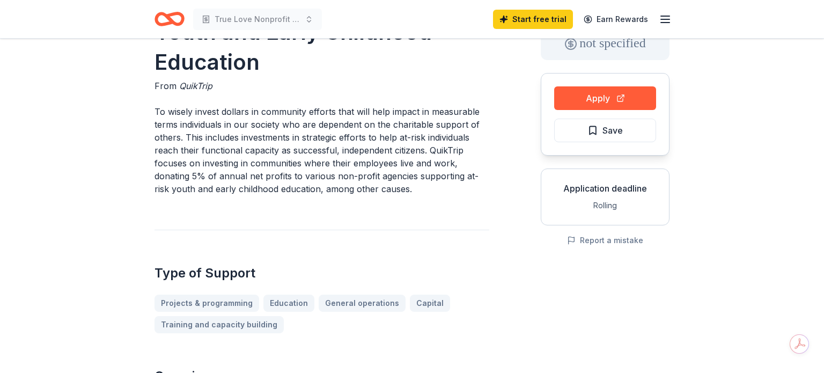
scroll to position [0, 0]
